Goal: Task Accomplishment & Management: Manage account settings

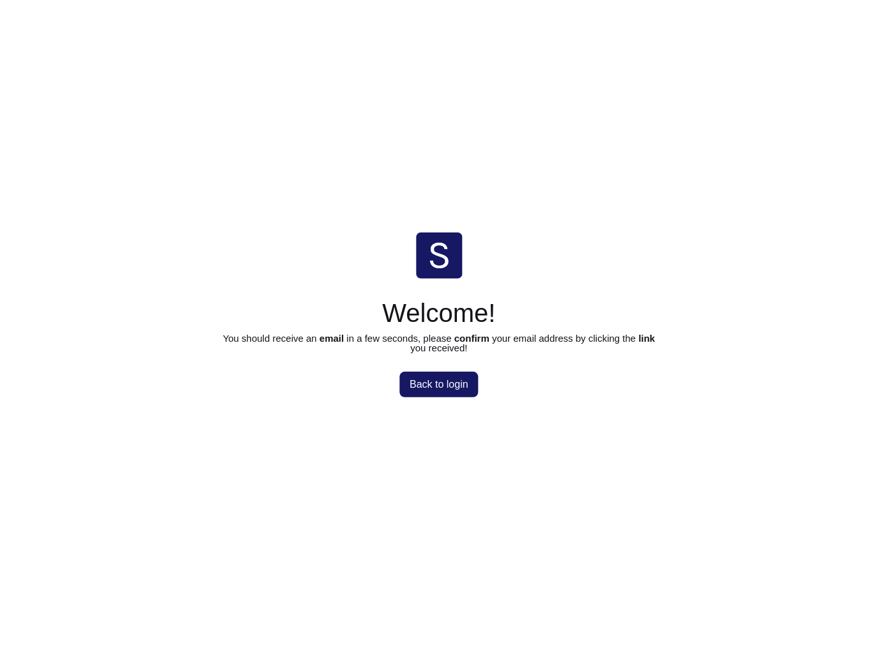
click at [419, 374] on button "Back to login" at bounding box center [438, 385] width 79 height 26
